Goal: Find specific page/section: Find specific page/section

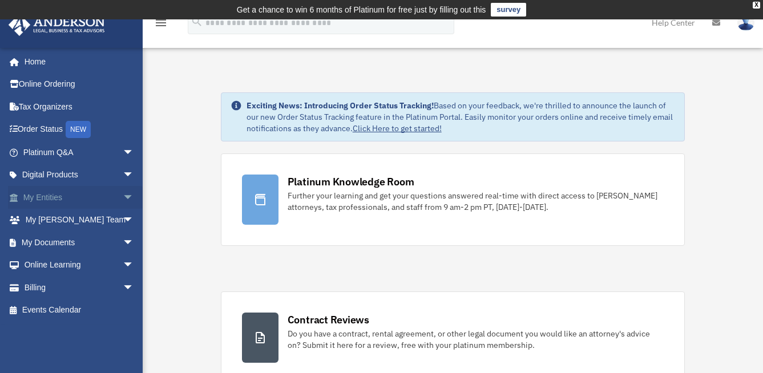
click at [123, 201] on span "arrow_drop_down" at bounding box center [134, 197] width 23 height 23
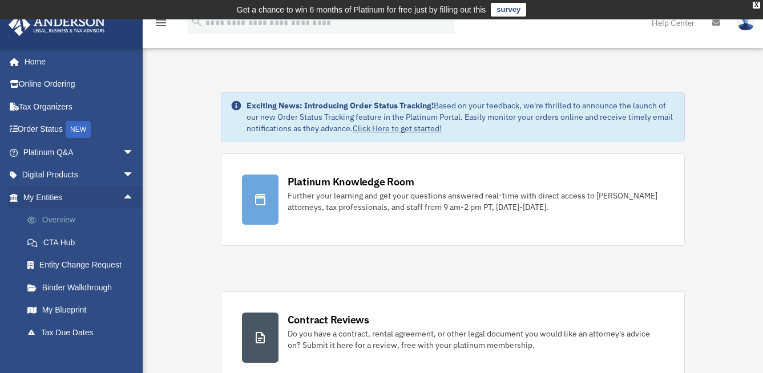
click at [69, 218] on link "Overview" at bounding box center [83, 220] width 135 height 23
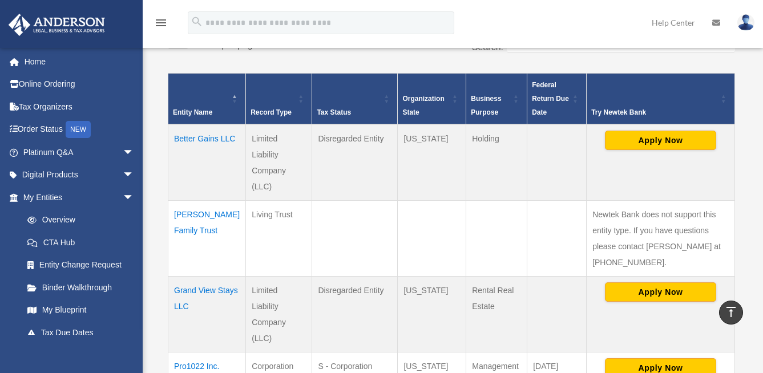
scroll to position [286, 0]
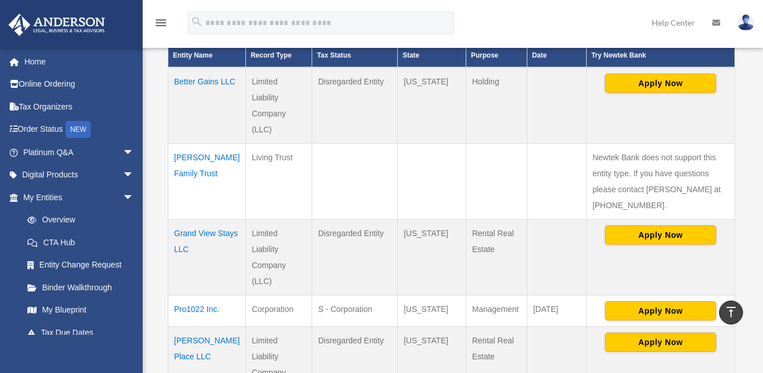
drag, startPoint x: 464, startPoint y: 263, endPoint x: 505, endPoint y: 279, distance: 44.6
click at [505, 327] on td "Rental Real Estate" at bounding box center [497, 365] width 61 height 77
click at [480, 327] on td "Rental Real Estate" at bounding box center [497, 365] width 61 height 77
click at [473, 83] on td "Holding" at bounding box center [497, 105] width 61 height 77
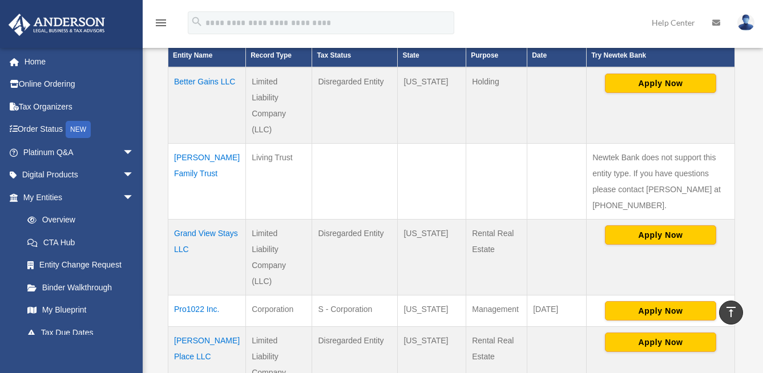
click at [325, 100] on td "Disregarded Entity" at bounding box center [355, 105] width 86 height 77
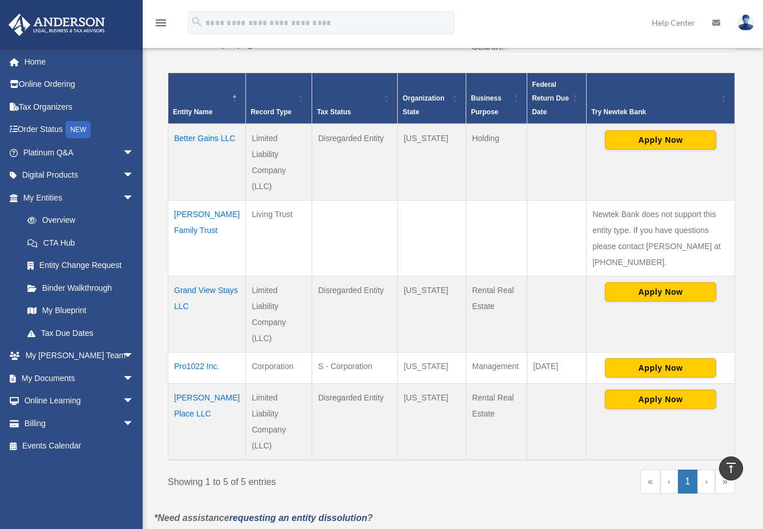
scroll to position [228, 0]
